Goal: Task Accomplishment & Management: Use online tool/utility

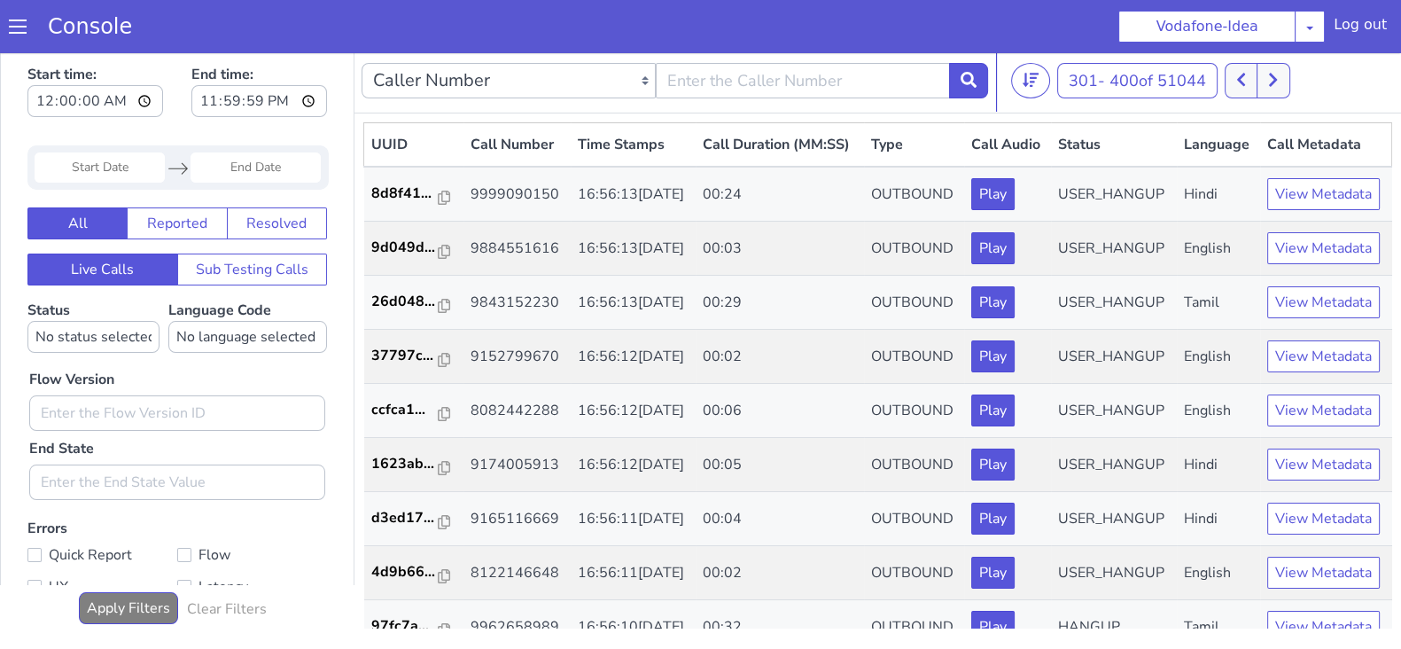
click at [1254, 95] on button at bounding box center [1241, 80] width 33 height 35
click at [1273, 86] on icon at bounding box center [1273, 80] width 10 height 16
click at [1240, 90] on button at bounding box center [1241, 80] width 33 height 35
click at [1245, 74] on icon at bounding box center [1241, 80] width 10 height 16
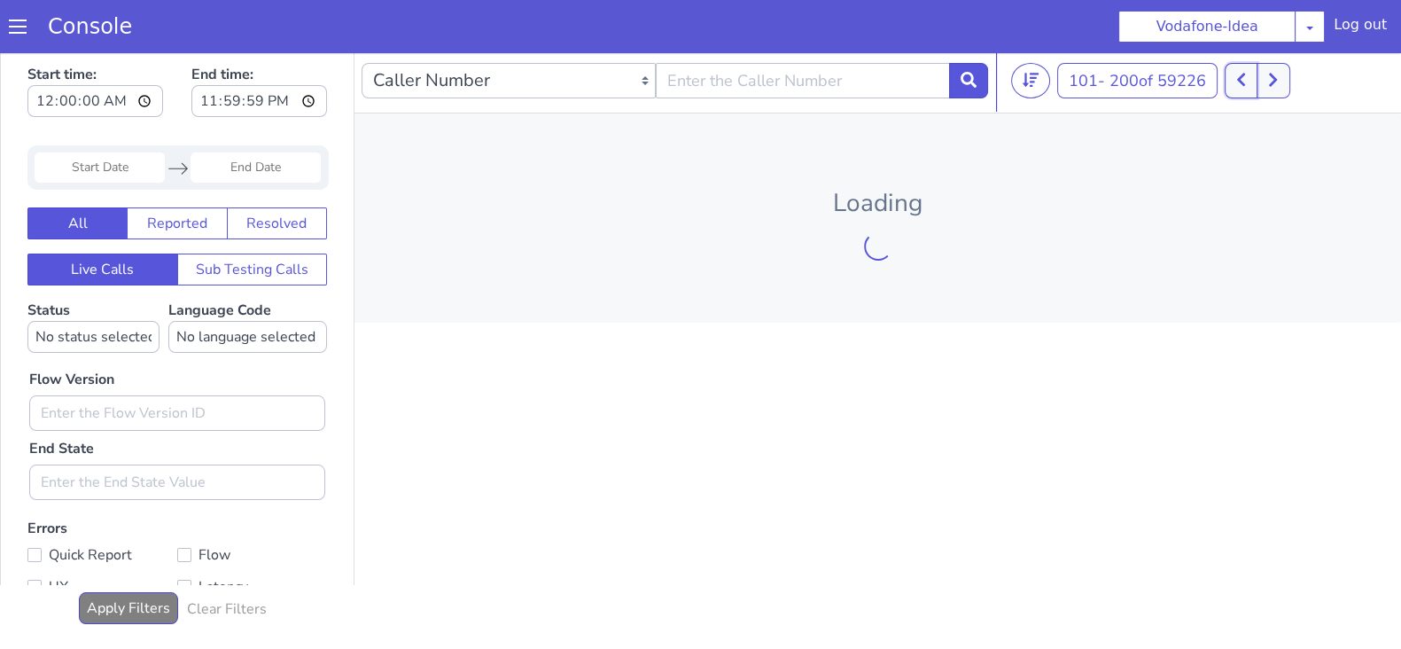
click at [1243, 73] on icon at bounding box center [1241, 80] width 10 height 16
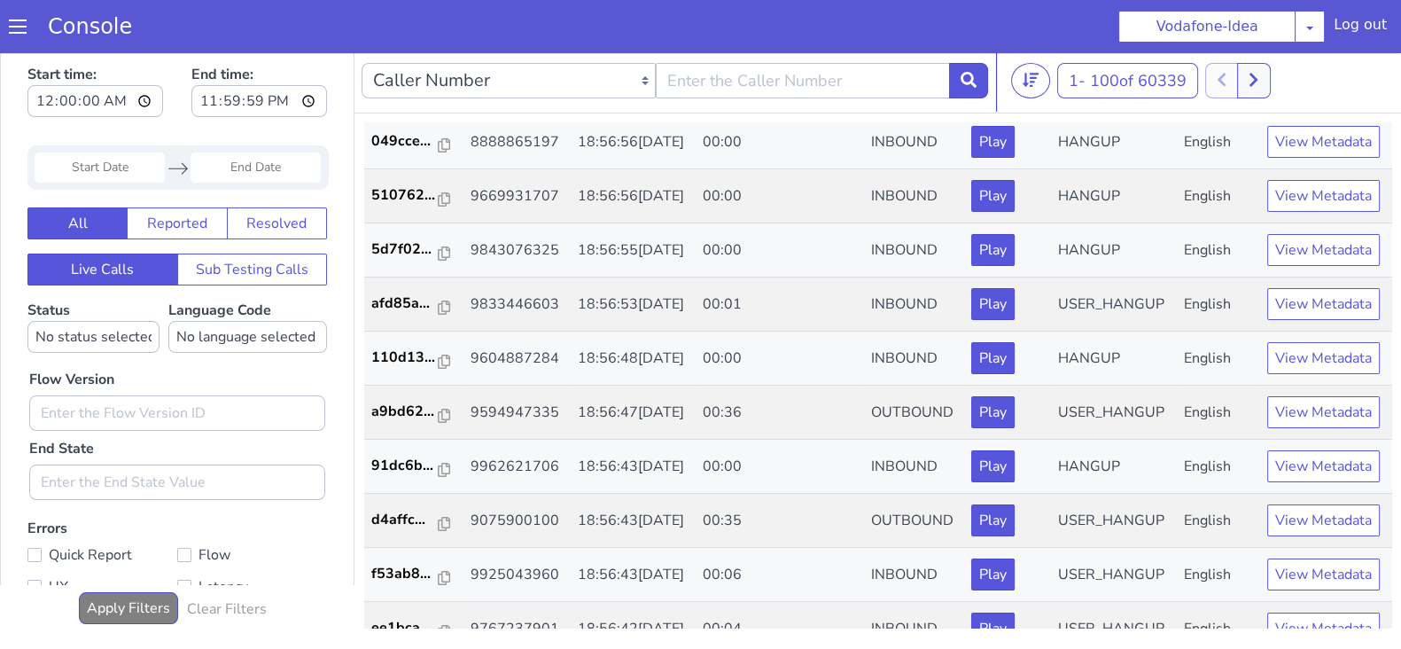
scroll to position [3296, 0]
click at [1257, 81] on icon at bounding box center [1254, 80] width 10 height 16
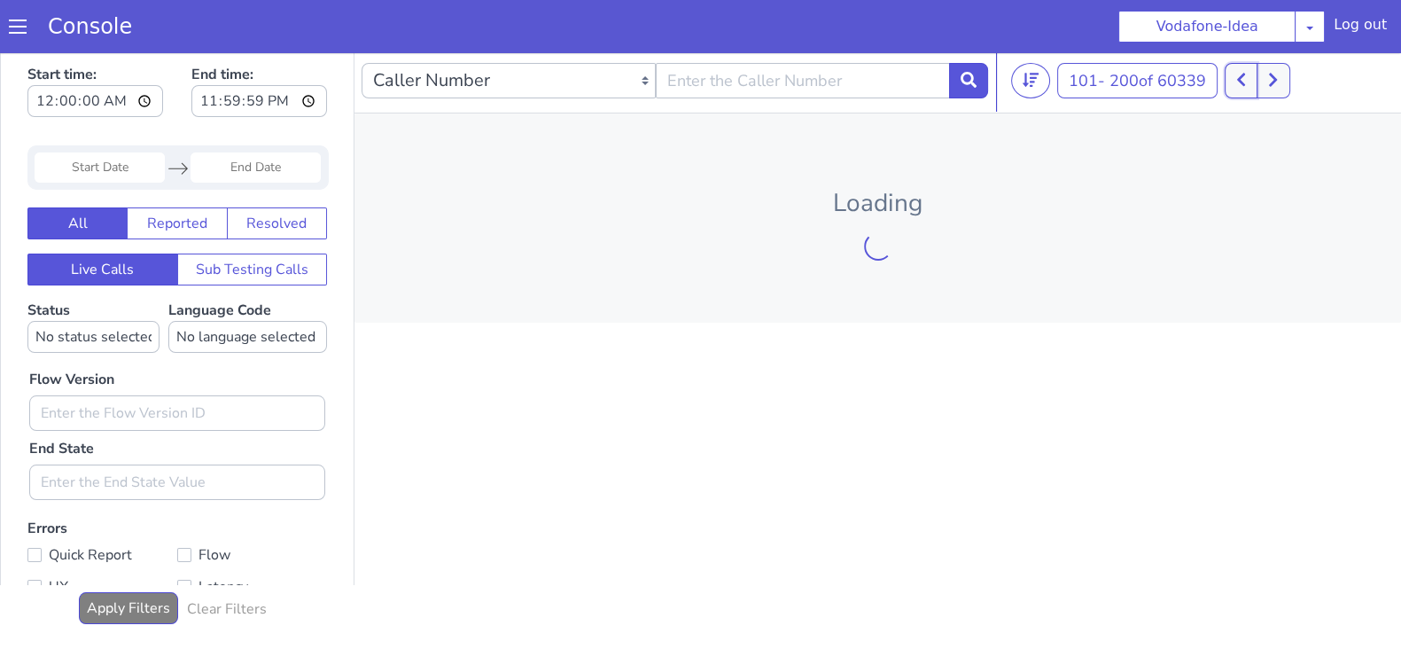
click at [1244, 79] on icon at bounding box center [1241, 80] width 8 height 13
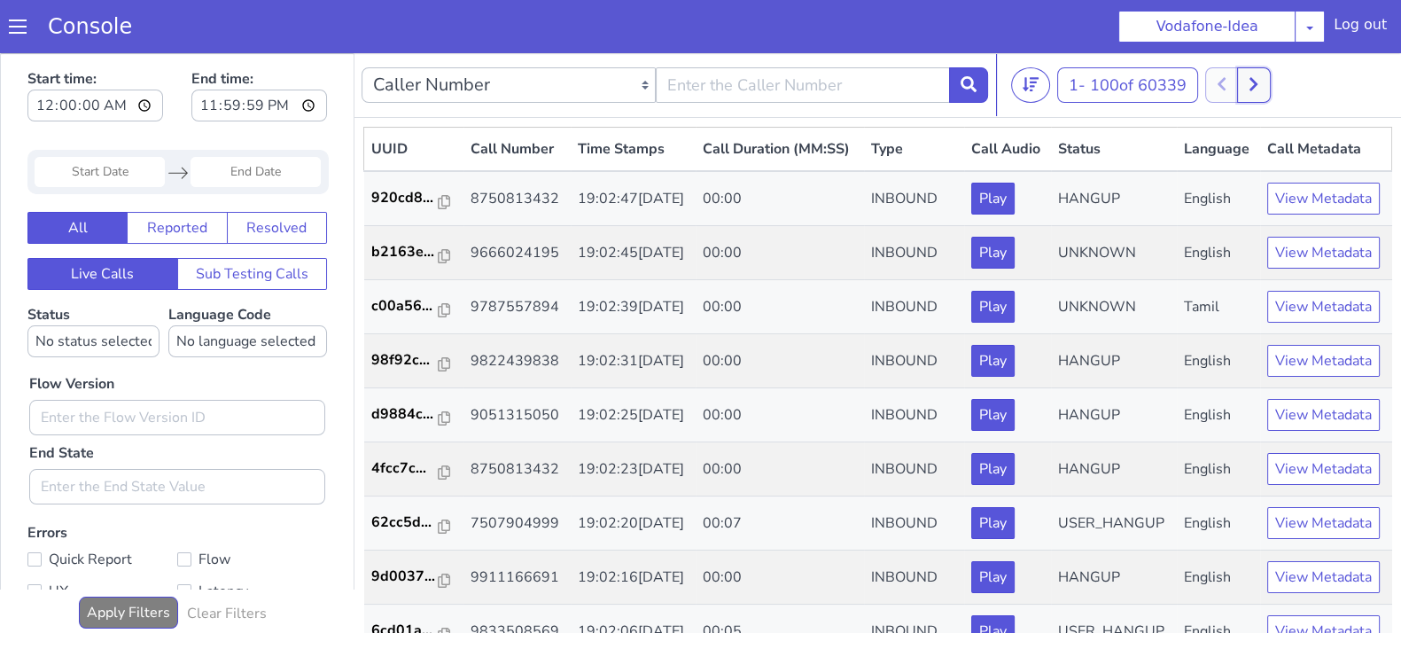
click at [1258, 82] on icon at bounding box center [1254, 84] width 8 height 13
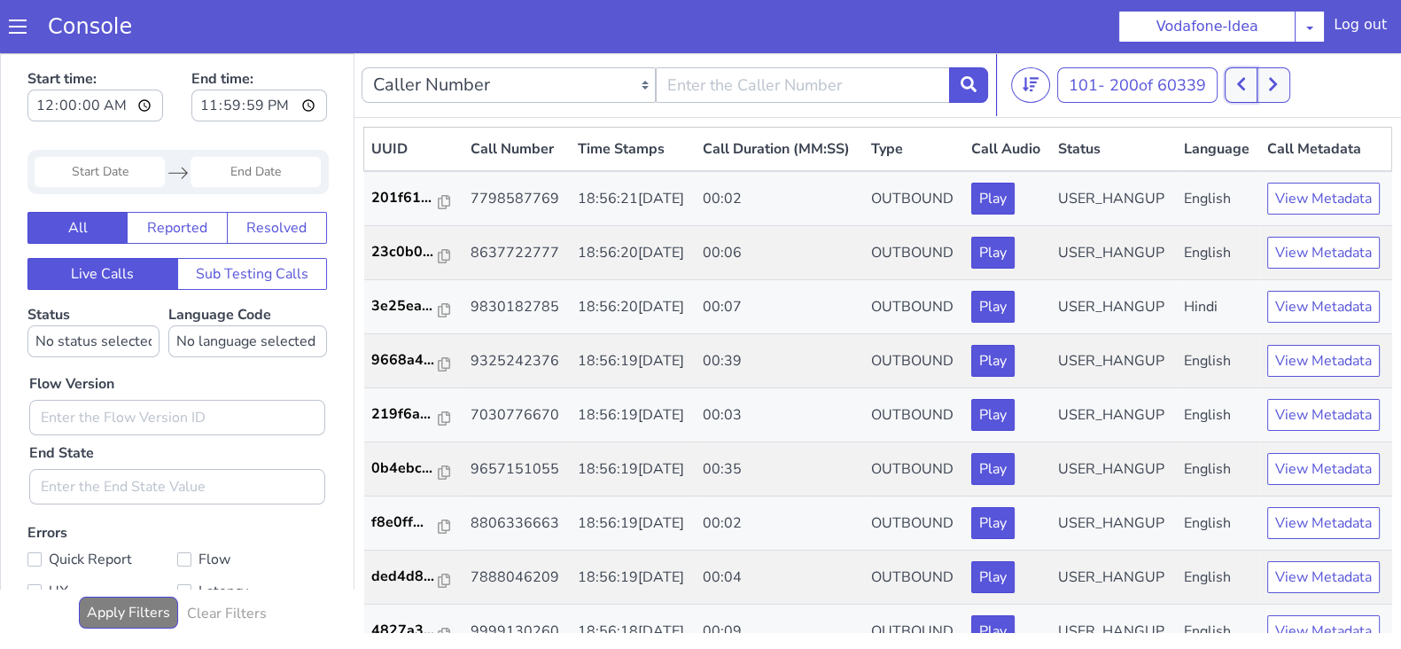
click at [1250, 87] on button at bounding box center [1241, 84] width 33 height 35
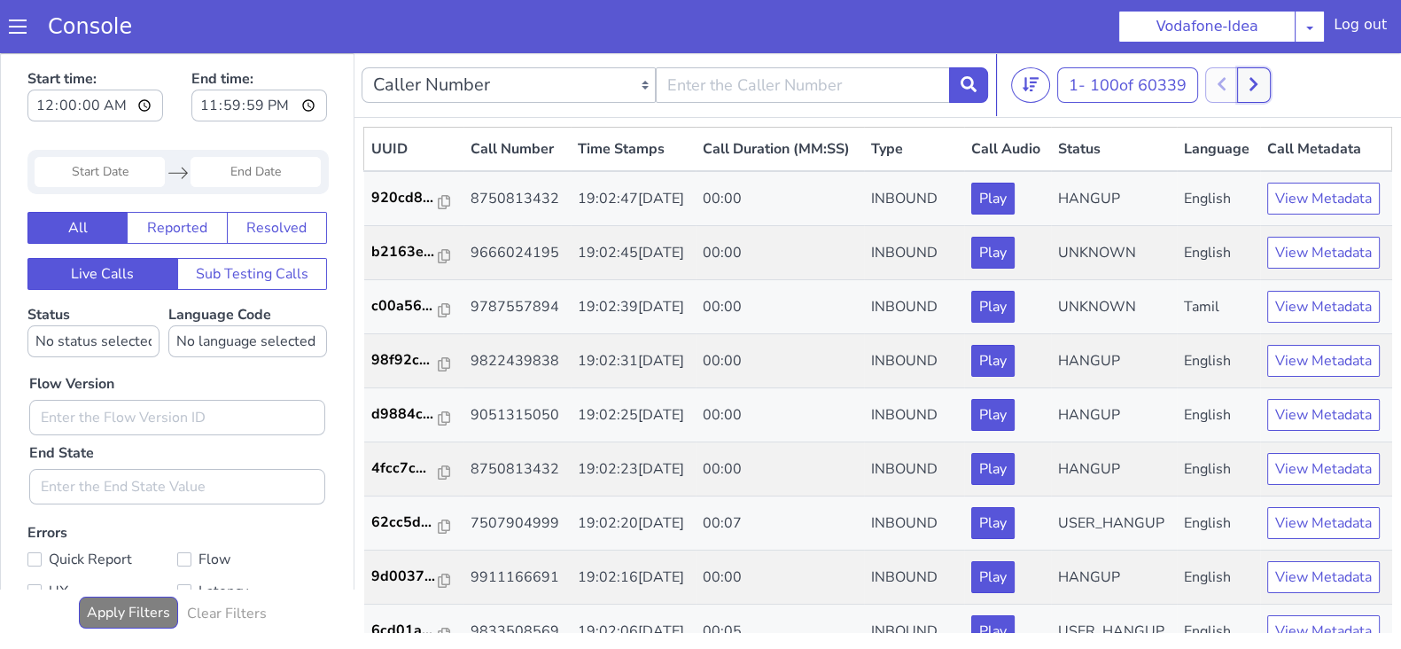
click at [1270, 81] on button at bounding box center [1253, 84] width 33 height 35
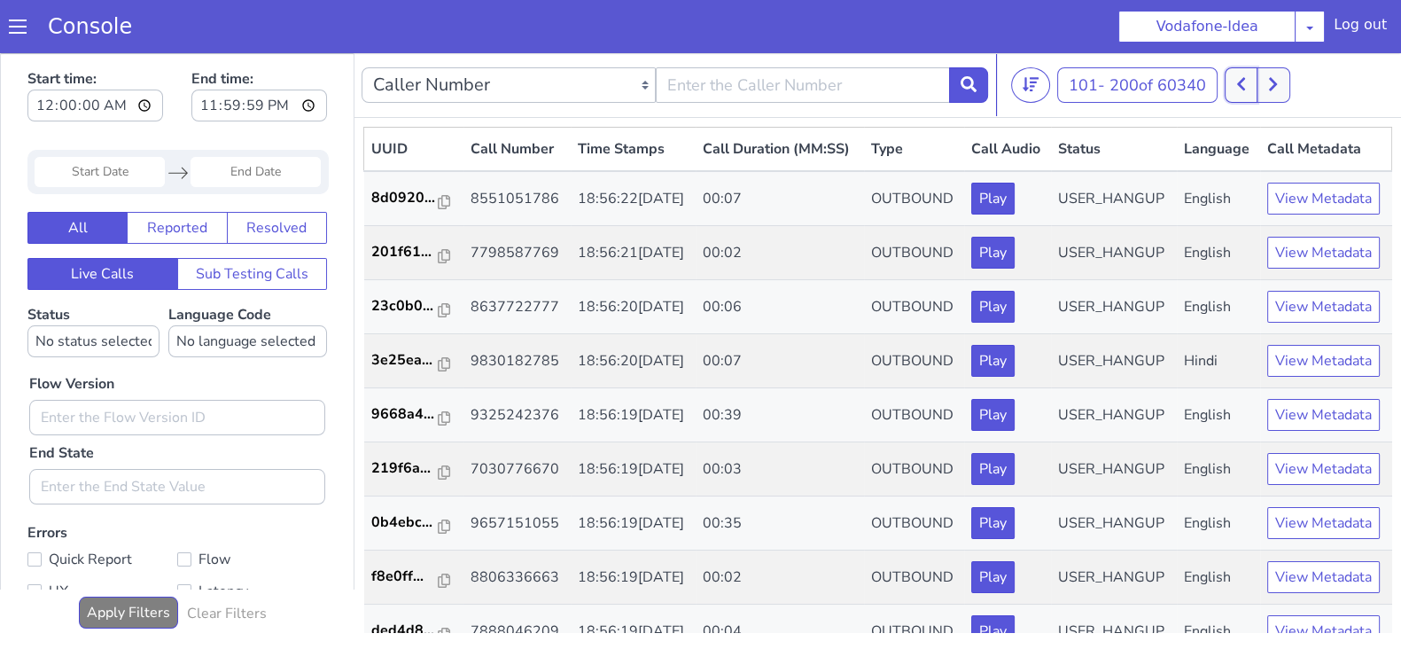
click at [1246, 85] on icon at bounding box center [1241, 84] width 10 height 16
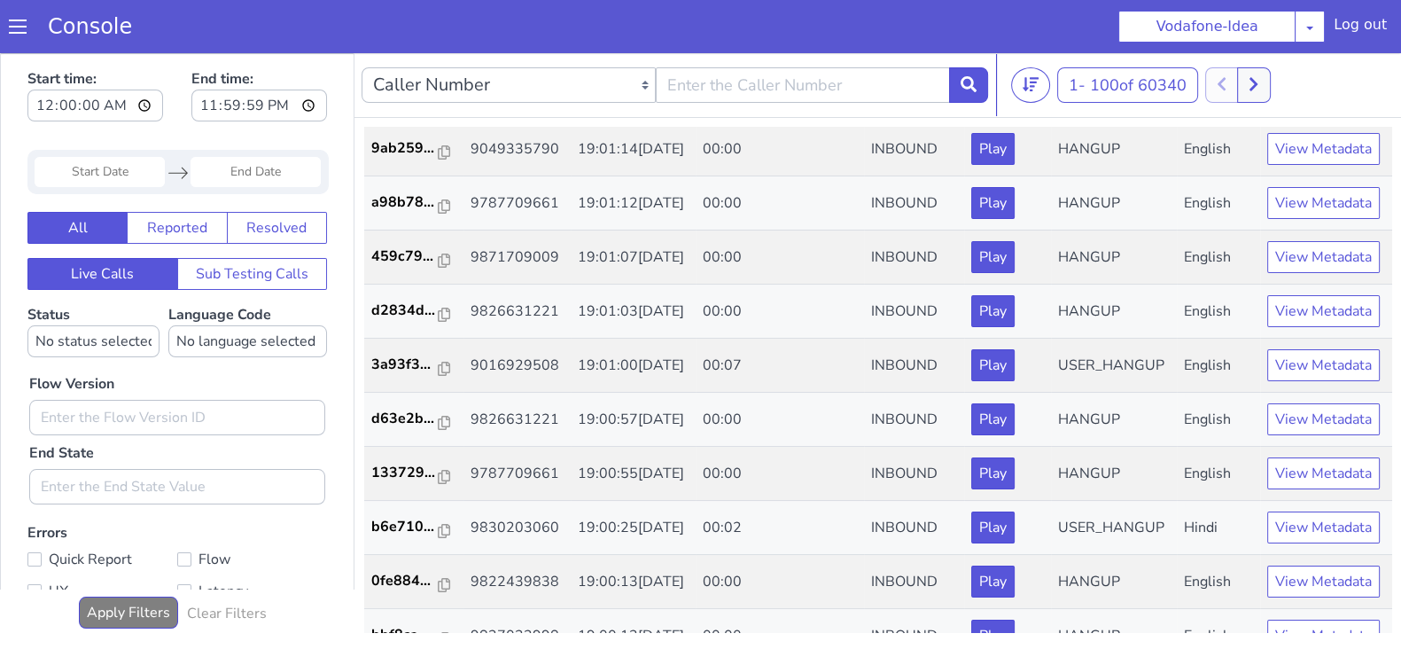
scroll to position [1278, 0]
